Goal: Information Seeking & Learning: Learn about a topic

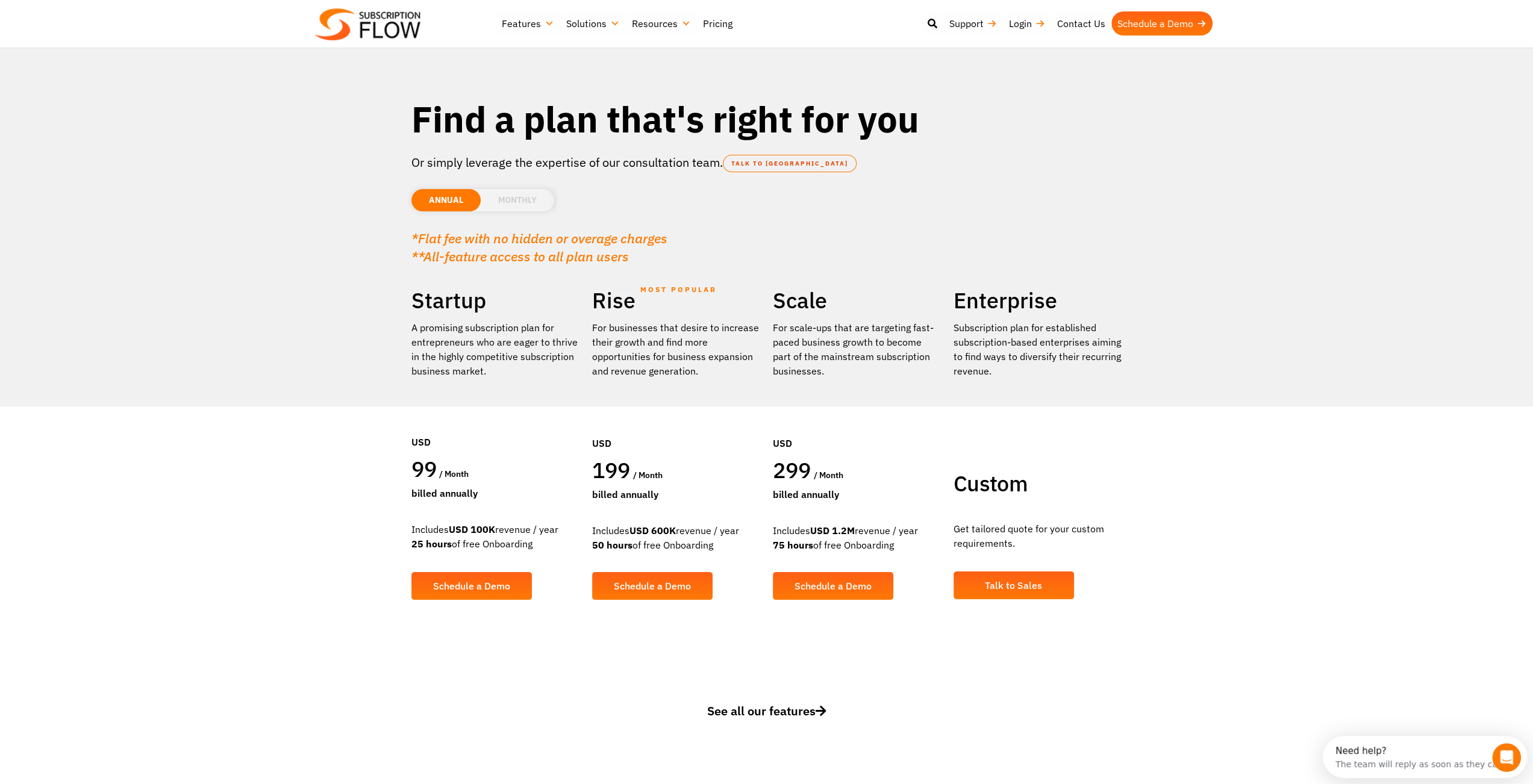
click at [507, 204] on li "MONTHLY" at bounding box center [517, 200] width 73 height 23
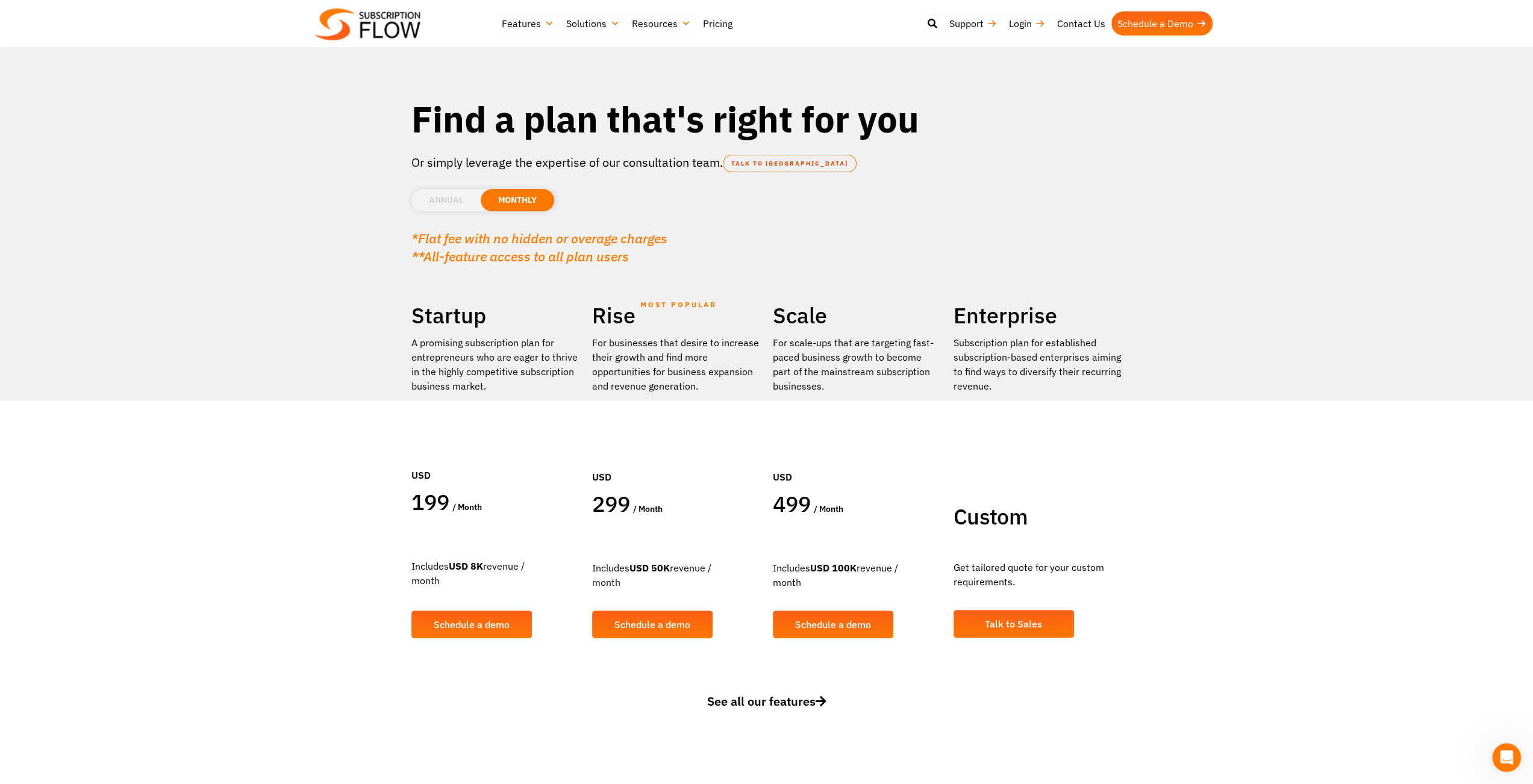
click at [445, 206] on li "ANNUAL" at bounding box center [446, 200] width 69 height 23
